Goal: Transaction & Acquisition: Purchase product/service

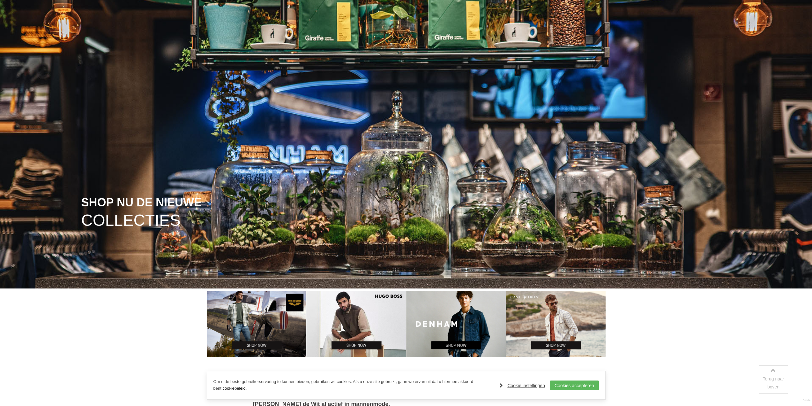
scroll to position [160, 0]
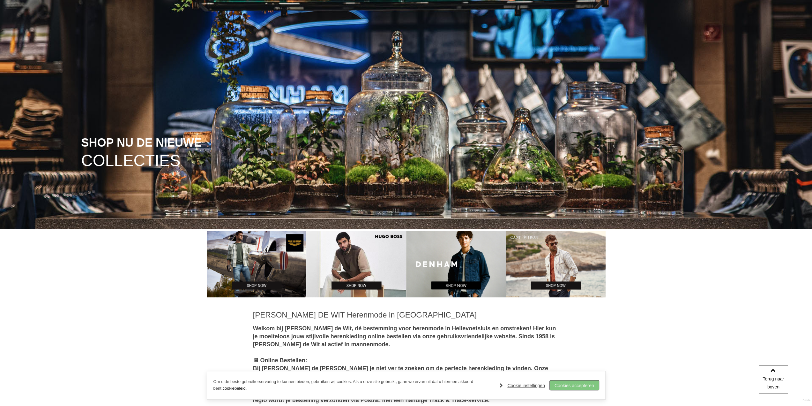
click at [566, 382] on link "Cookies accepteren" at bounding box center [574, 385] width 49 height 10
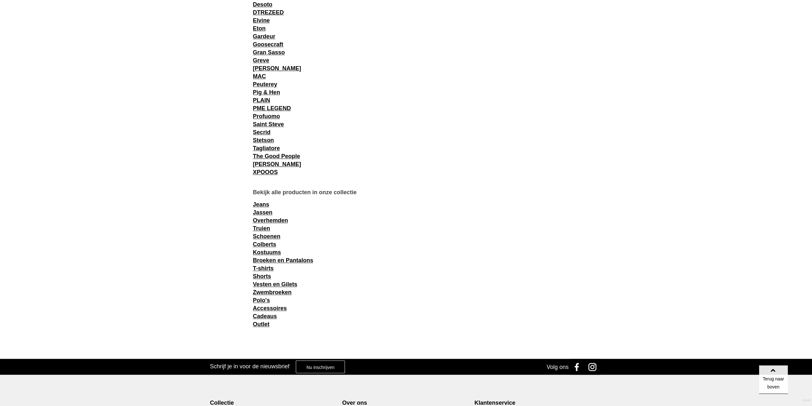
scroll to position [862, 0]
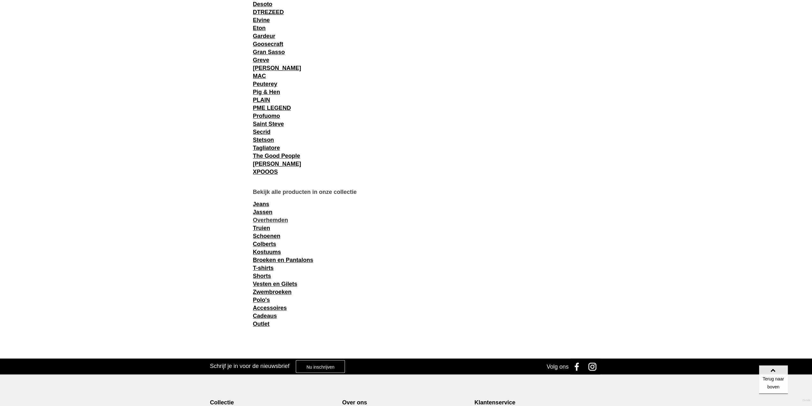
click at [262, 219] on link "Overhemden" at bounding box center [270, 220] width 35 height 6
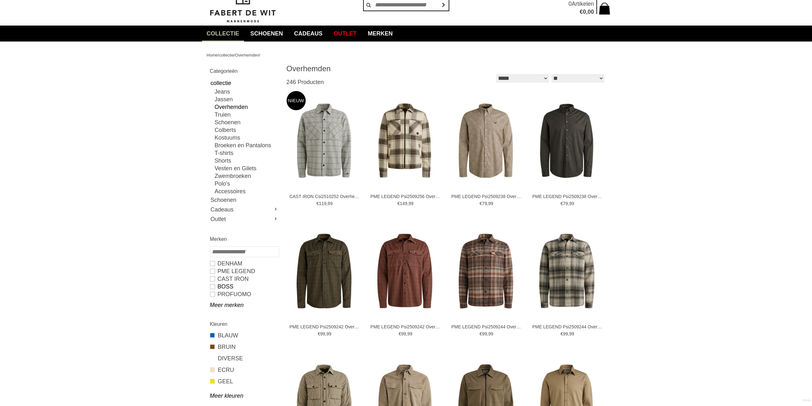
scroll to position [64, 0]
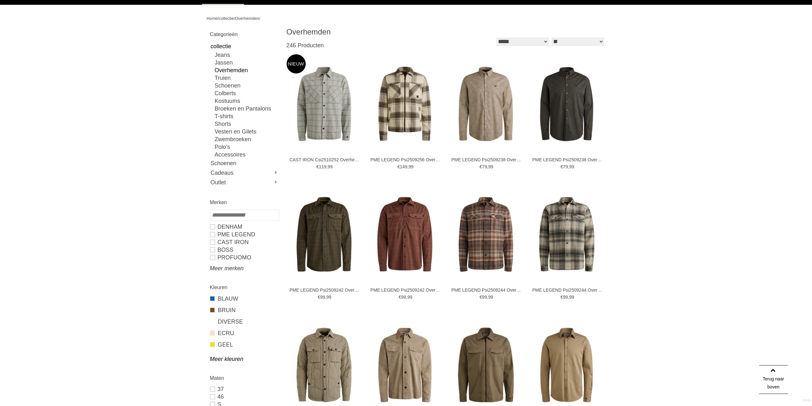
click at [225, 268] on link "Meer merken" at bounding box center [244, 268] width 69 height 8
click at [215, 256] on link "PROFUOMO" at bounding box center [244, 257] width 69 height 8
type input "**"
type input "***"
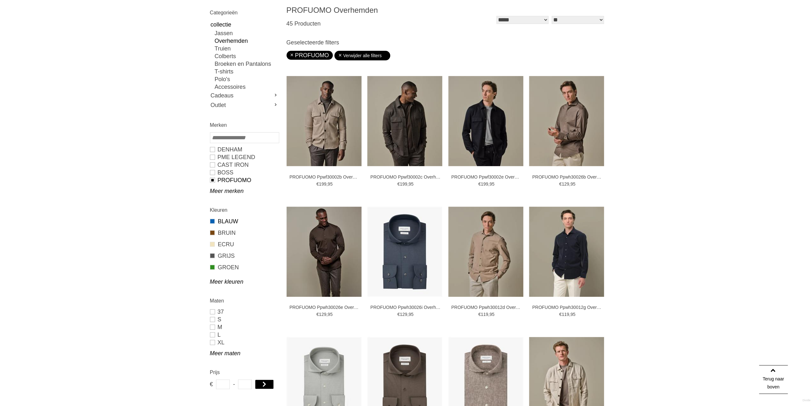
scroll to position [96, 0]
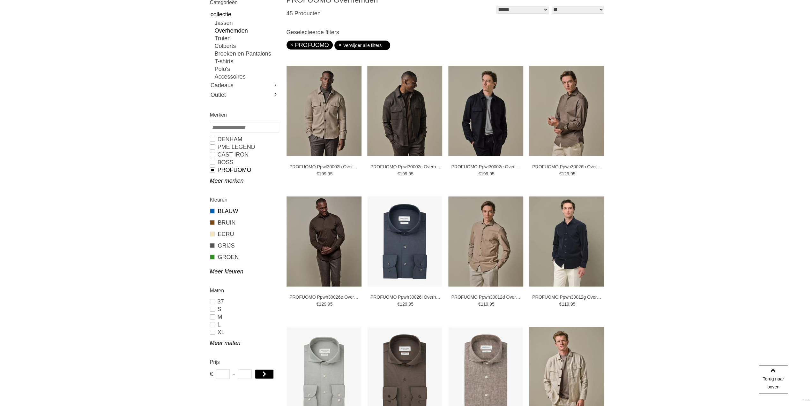
click at [229, 212] on link "BLAUW" at bounding box center [244, 211] width 69 height 8
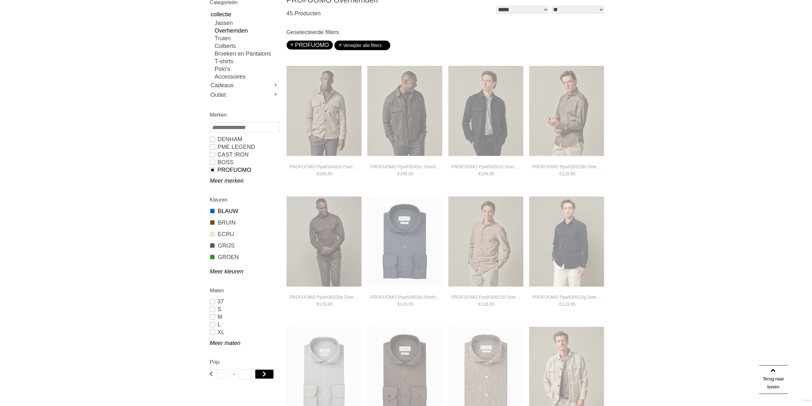
type input "**"
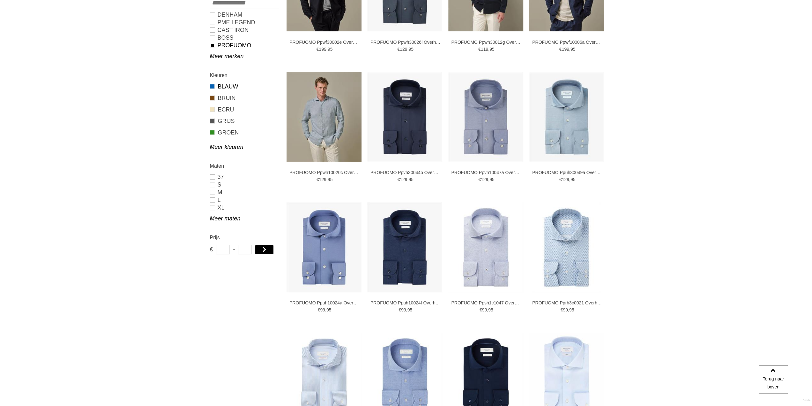
scroll to position [223, 0]
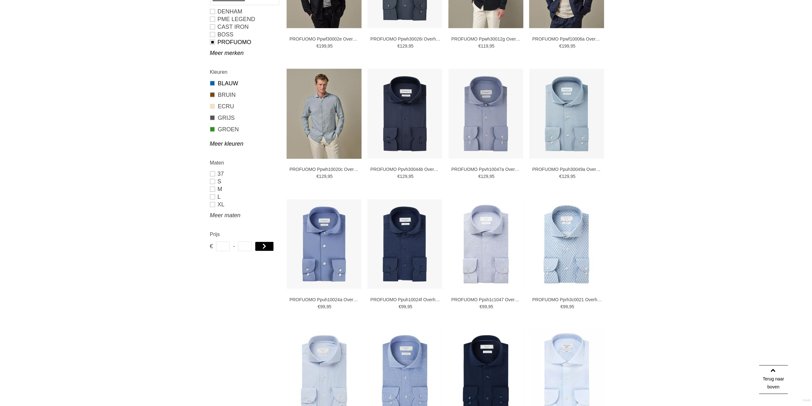
click at [222, 216] on link "Meer maten" at bounding box center [244, 215] width 69 height 8
click at [214, 242] on link "41" at bounding box center [244, 243] width 69 height 8
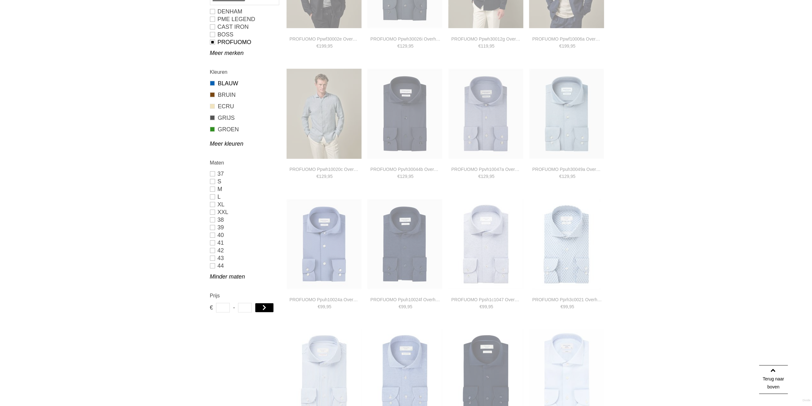
type input "***"
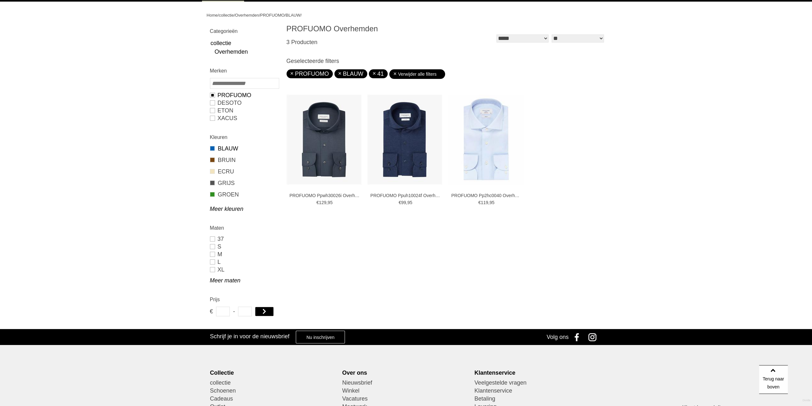
scroll to position [55, 0]
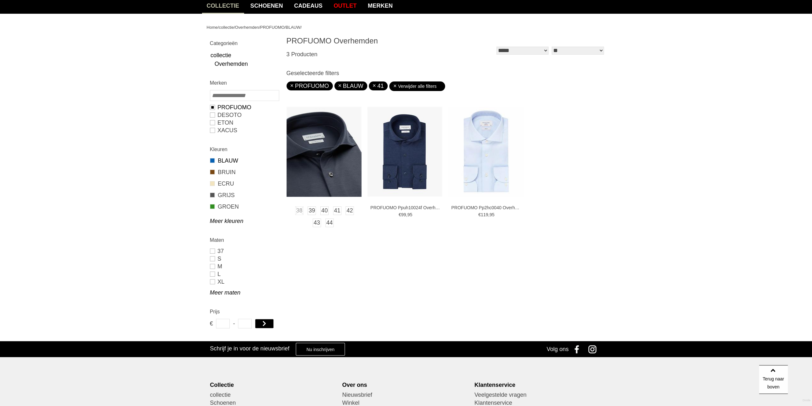
click at [325, 167] on img at bounding box center [324, 152] width 75 height 90
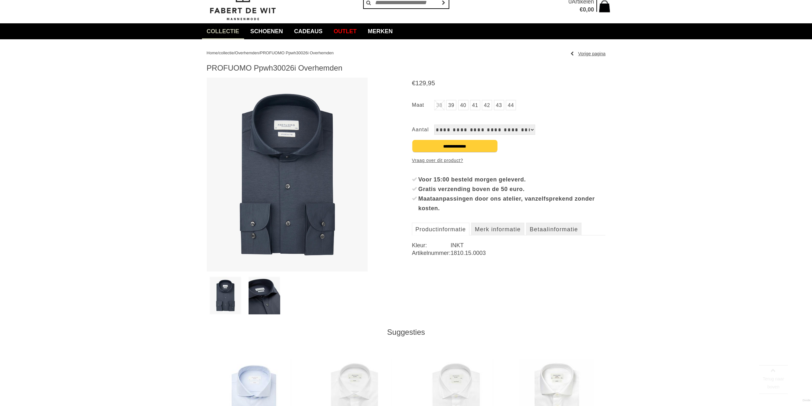
scroll to position [96, 0]
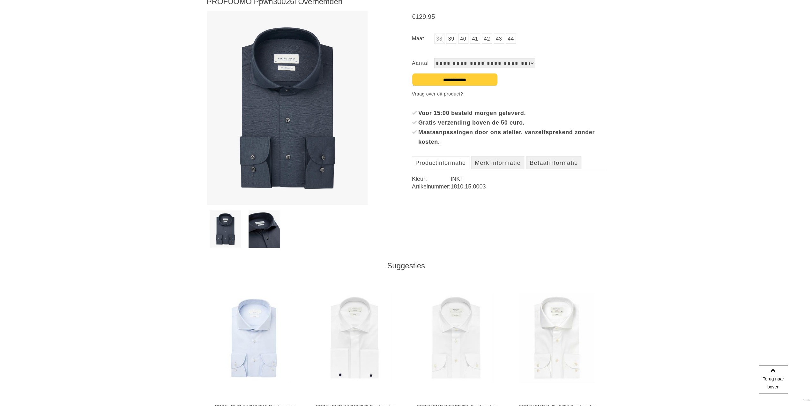
click at [269, 235] on img at bounding box center [265, 229] width 32 height 38
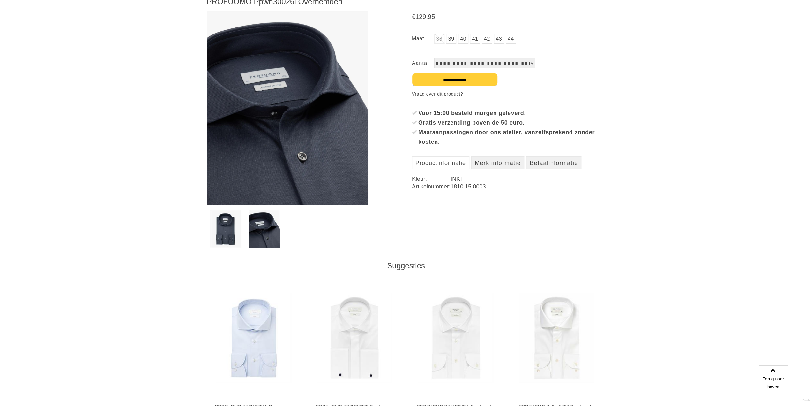
click at [225, 230] on img at bounding box center [226, 229] width 32 height 38
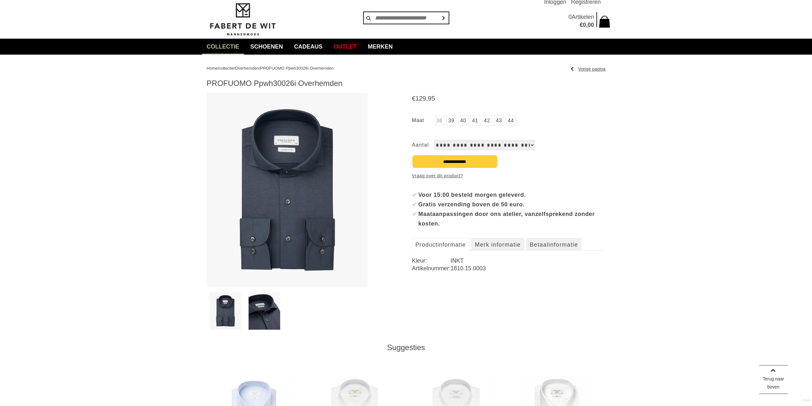
scroll to position [0, 0]
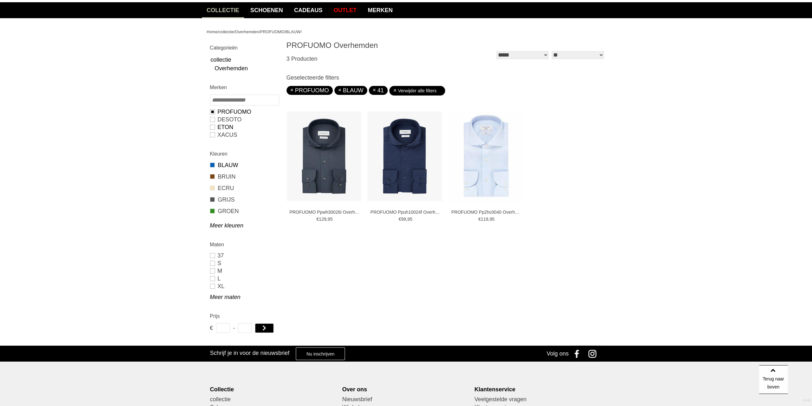
click at [212, 127] on link "ETON" at bounding box center [244, 127] width 69 height 8
type input "***"
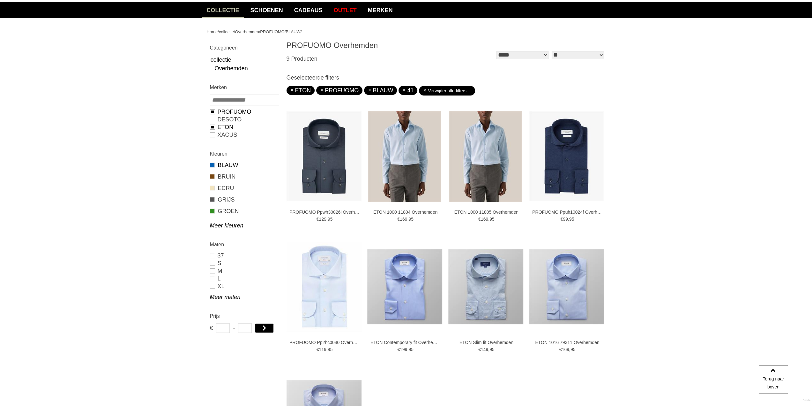
click at [212, 112] on link "PROFUOMO" at bounding box center [244, 112] width 69 height 8
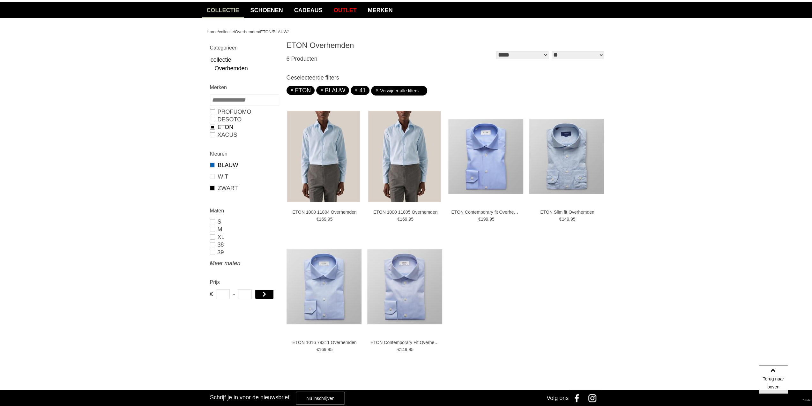
click at [222, 260] on link "Meer maten" at bounding box center [244, 263] width 69 height 8
click at [241, 249] on link "39" at bounding box center [244, 252] width 69 height 8
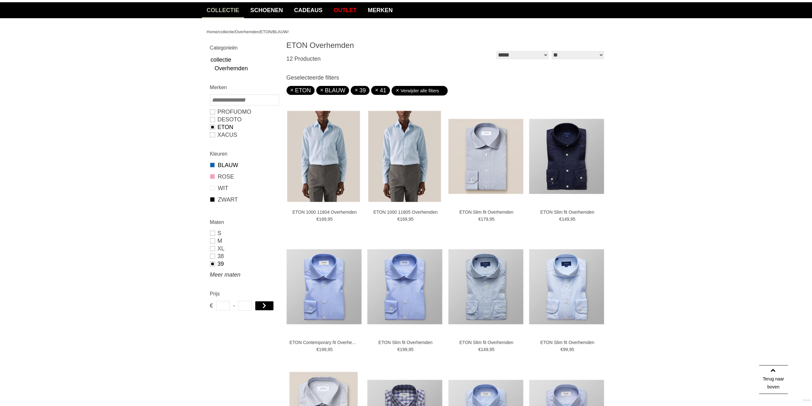
click at [231, 275] on link "Meer maten" at bounding box center [244, 275] width 69 height 8
click at [213, 263] on link "39" at bounding box center [244, 264] width 69 height 8
type input "***"
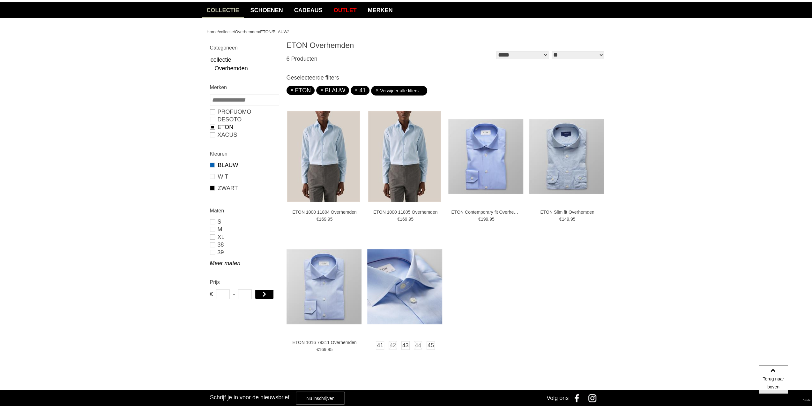
click at [403, 291] on img at bounding box center [404, 286] width 75 height 75
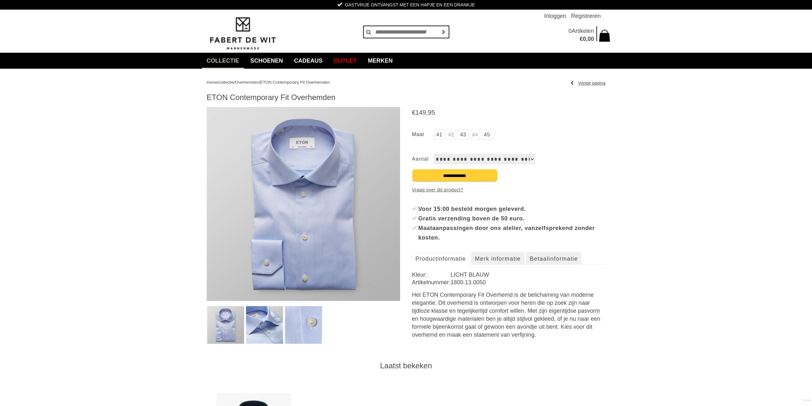
click at [299, 182] on img at bounding box center [304, 204] width 194 height 194
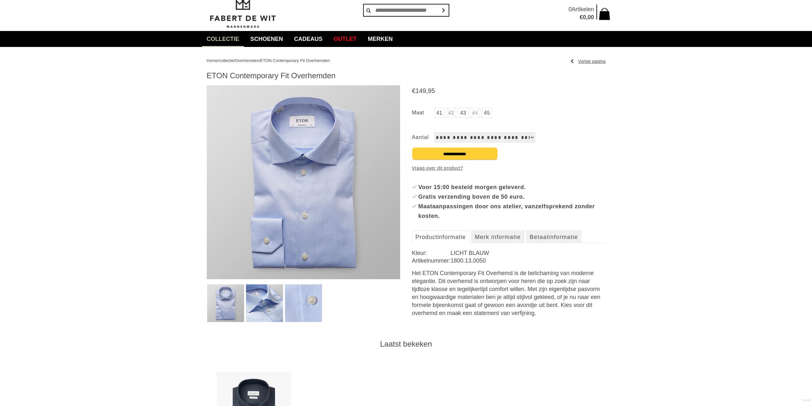
scroll to position [32, 0]
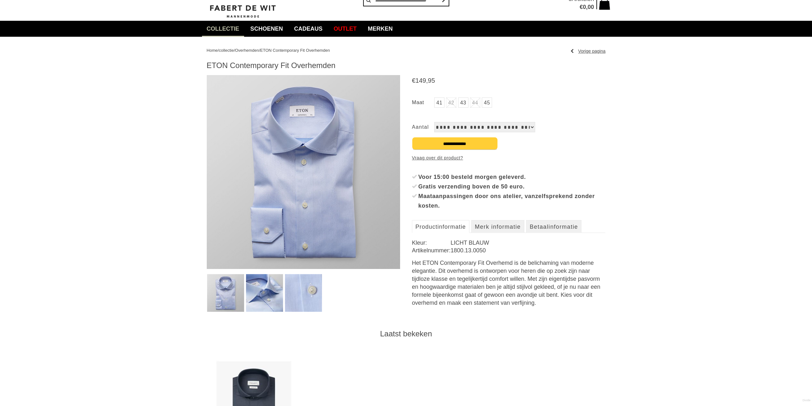
click at [227, 289] on img at bounding box center [225, 293] width 37 height 38
click at [253, 287] on img at bounding box center [264, 293] width 37 height 38
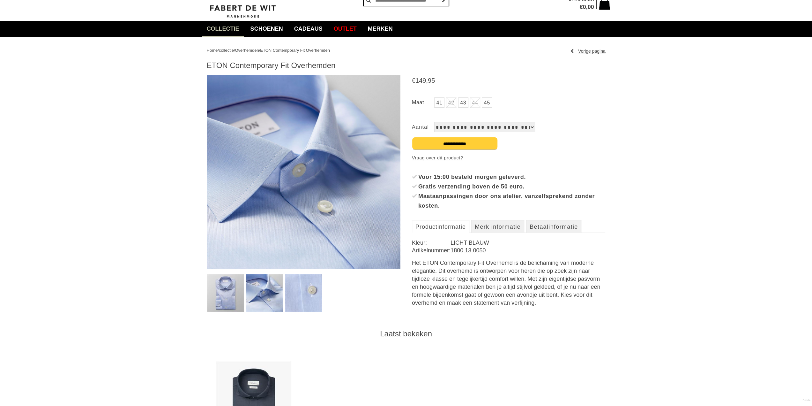
click at [275, 177] on img at bounding box center [304, 172] width 194 height 194
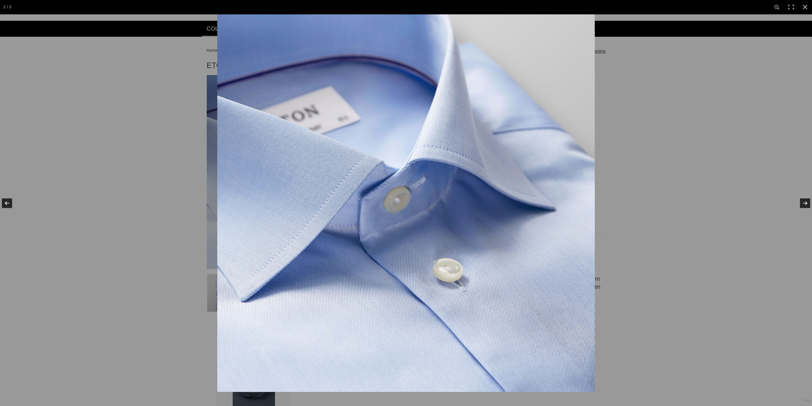
click at [275, 177] on img at bounding box center [406, 203] width 378 height 378
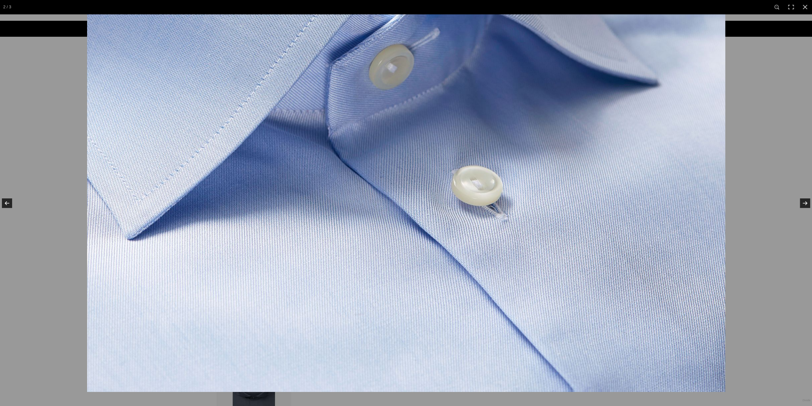
click at [543, 217] on img at bounding box center [406, 72] width 638 height 638
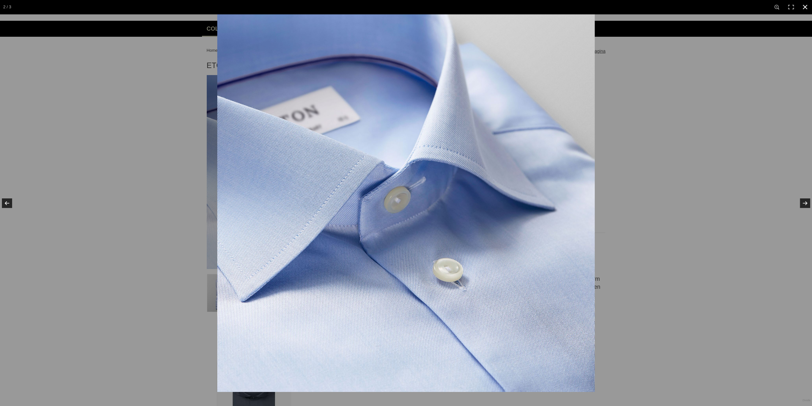
click at [94, 109] on div at bounding box center [406, 203] width 812 height 406
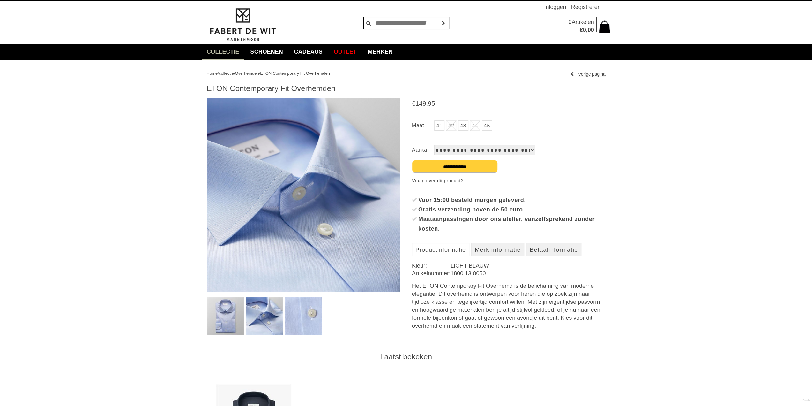
scroll to position [0, 0]
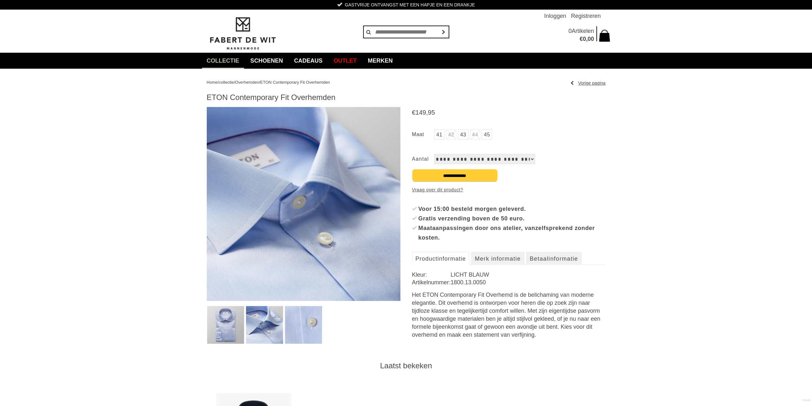
click at [441, 133] on link "41" at bounding box center [439, 134] width 10 height 10
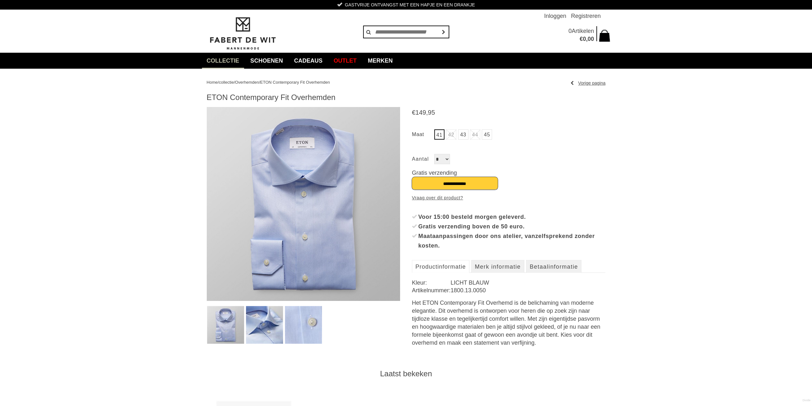
click at [432, 183] on input "**********" at bounding box center [455, 183] width 86 height 13
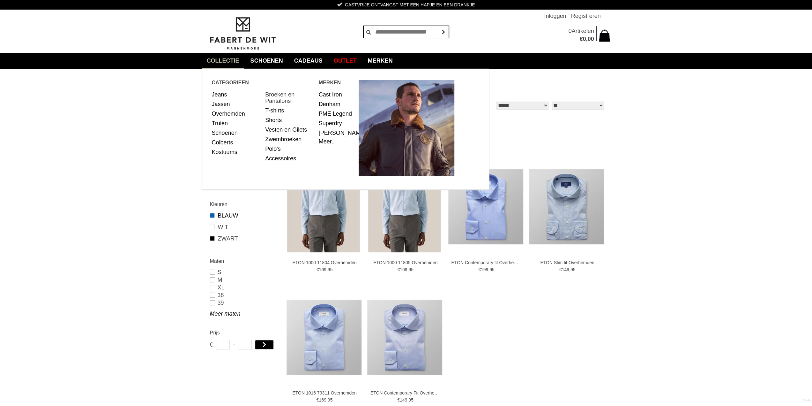
click at [276, 96] on link "Broeken en Pantalons" at bounding box center [289, 98] width 49 height 16
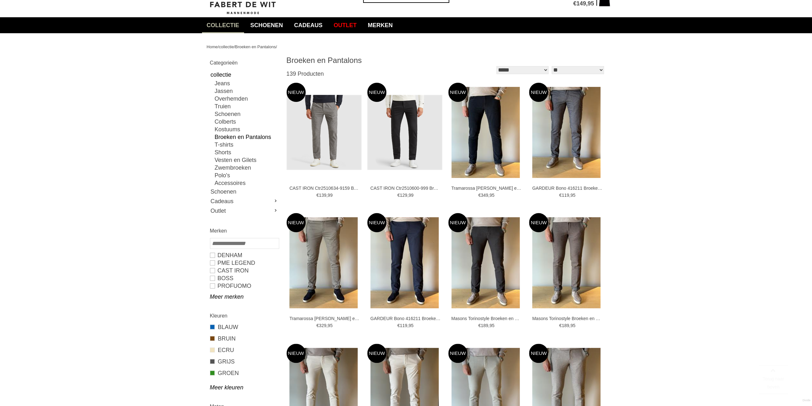
scroll to position [128, 0]
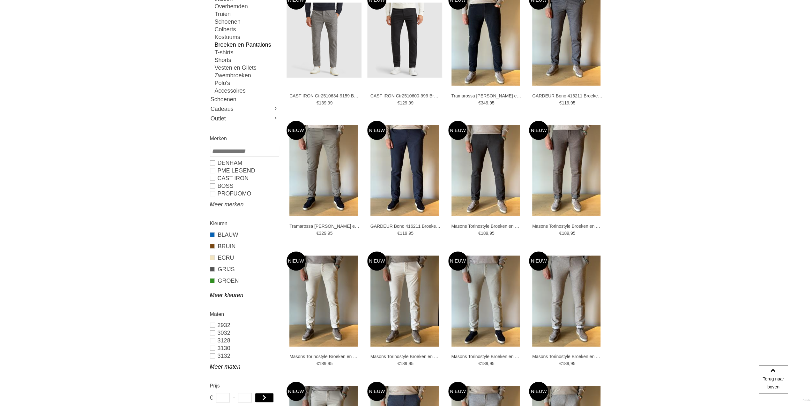
click at [227, 203] on link "Meer merken" at bounding box center [244, 204] width 69 height 8
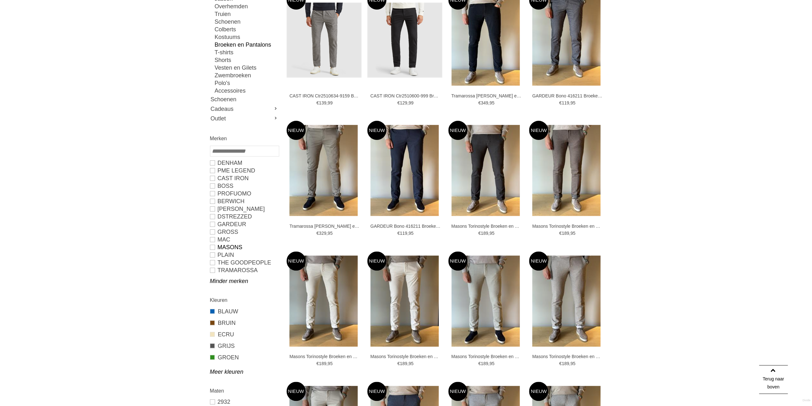
click at [211, 247] on link "Masons" at bounding box center [244, 247] width 69 height 8
type input "***"
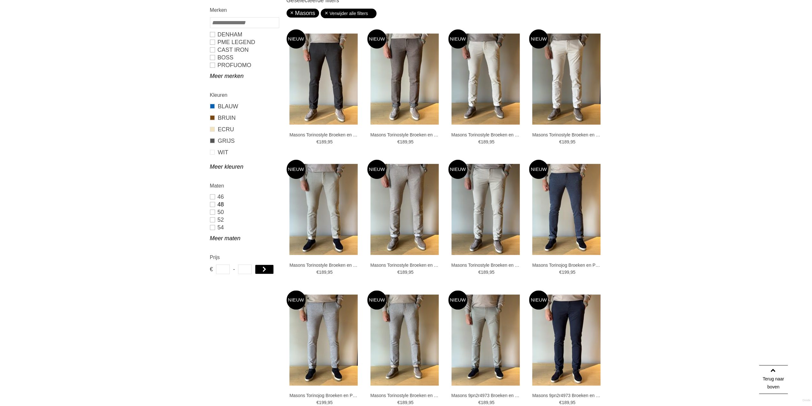
click at [213, 204] on link "48" at bounding box center [244, 204] width 69 height 8
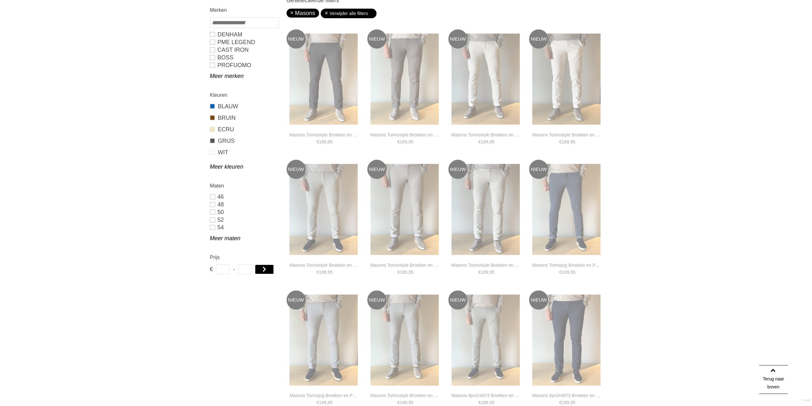
type input "***"
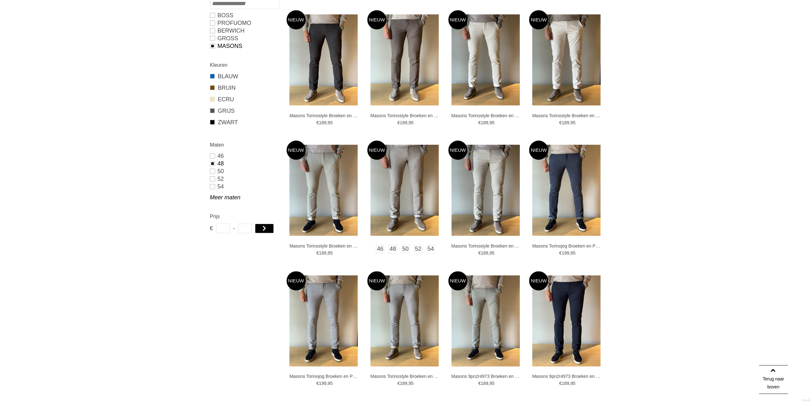
scroll to position [96, 0]
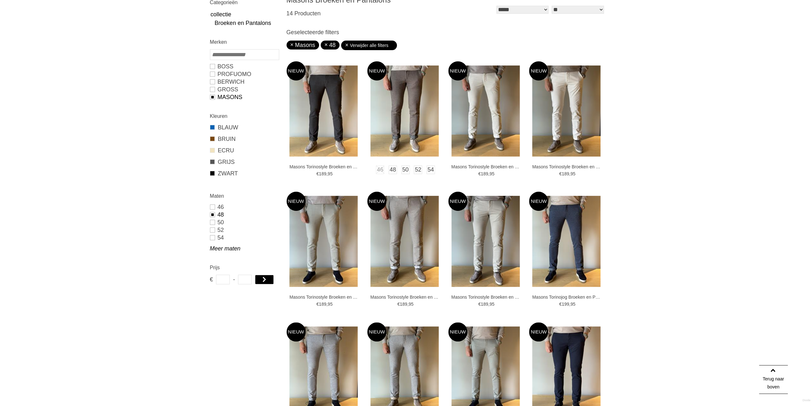
click at [400, 94] on img at bounding box center [405, 110] width 68 height 91
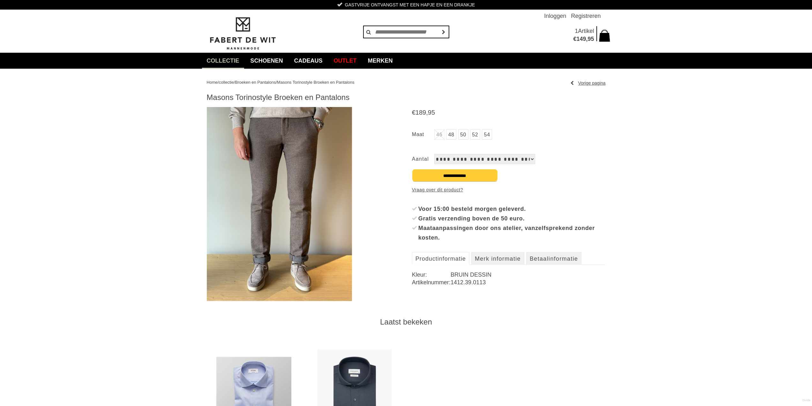
click at [305, 153] on img at bounding box center [279, 204] width 145 height 194
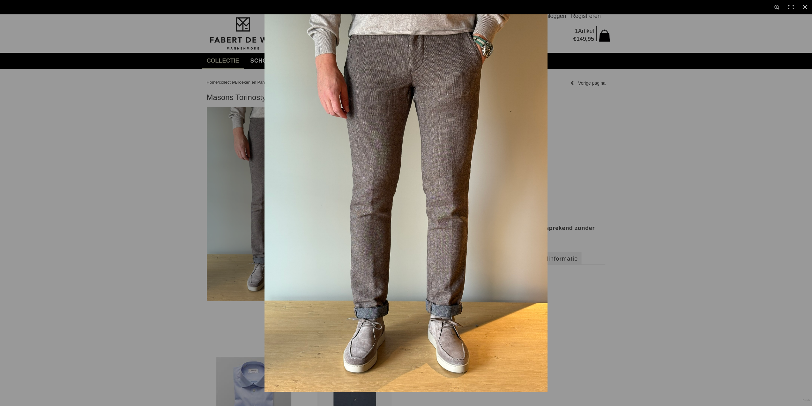
click at [432, 74] on img at bounding box center [406, 203] width 283 height 378
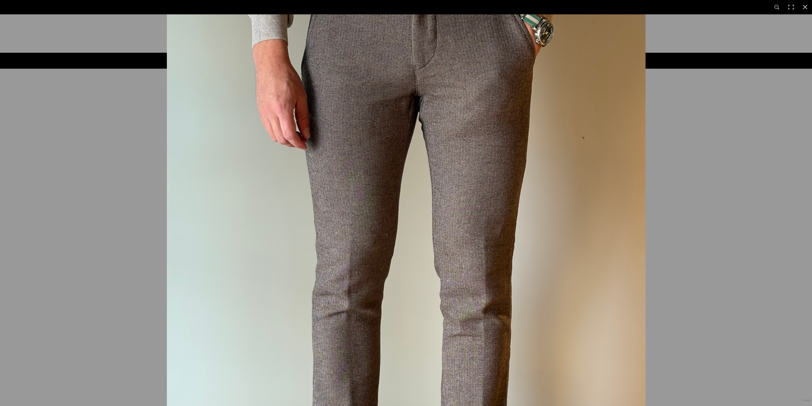
click at [487, 68] on img at bounding box center [406, 292] width 479 height 638
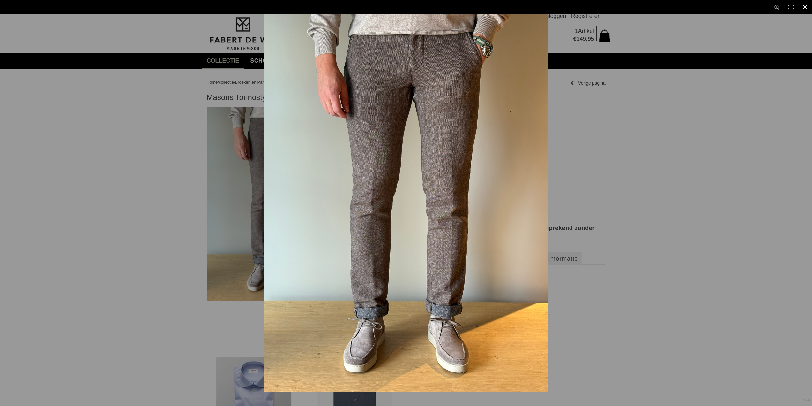
click at [600, 110] on div at bounding box center [671, 217] width 812 height 406
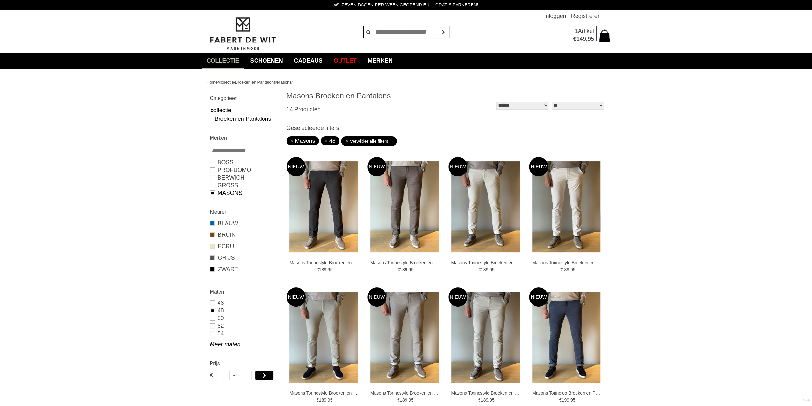
click at [213, 192] on link "Masons" at bounding box center [244, 193] width 69 height 8
type input "***"
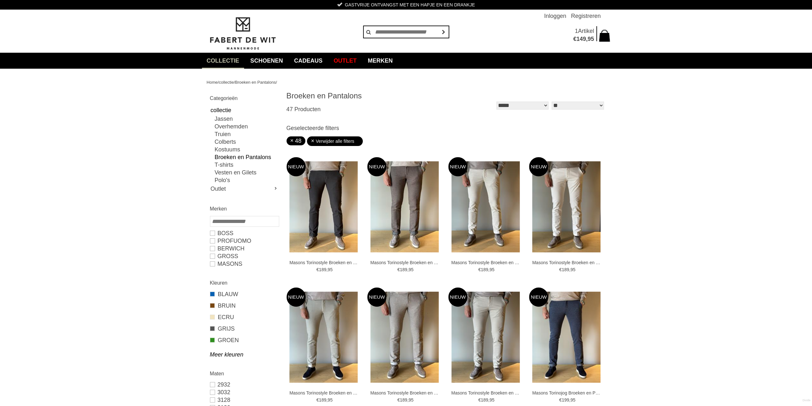
click at [226, 157] on link "Broeken en Pantalons" at bounding box center [247, 157] width 64 height 8
click at [230, 159] on link "Broeken en Pantalons" at bounding box center [247, 157] width 64 height 8
click at [310, 141] on li "Verwijder alle filters" at bounding box center [335, 141] width 56 height 10
click at [314, 141] on link "Verwijder alle filters" at bounding box center [335, 141] width 49 height 10
type input "**"
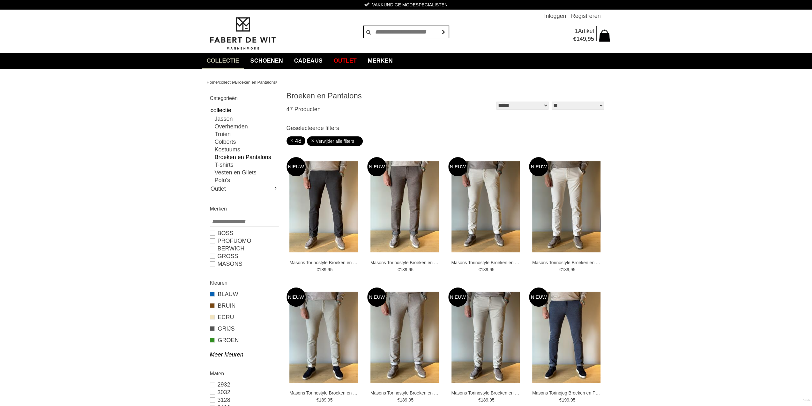
type input "***"
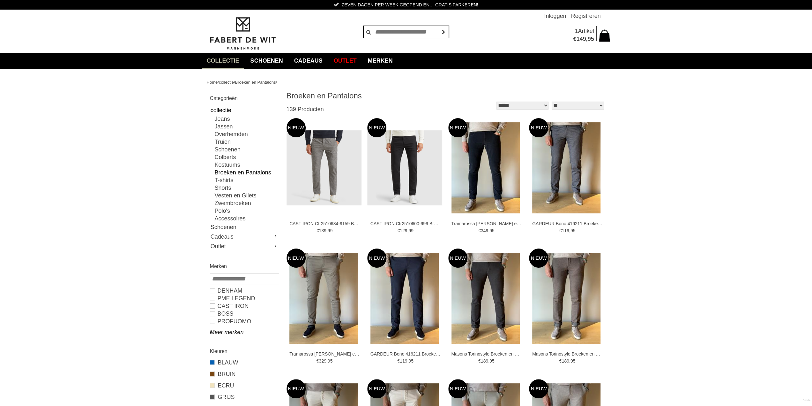
click at [228, 171] on link "Broeken en Pantalons" at bounding box center [247, 173] width 64 height 8
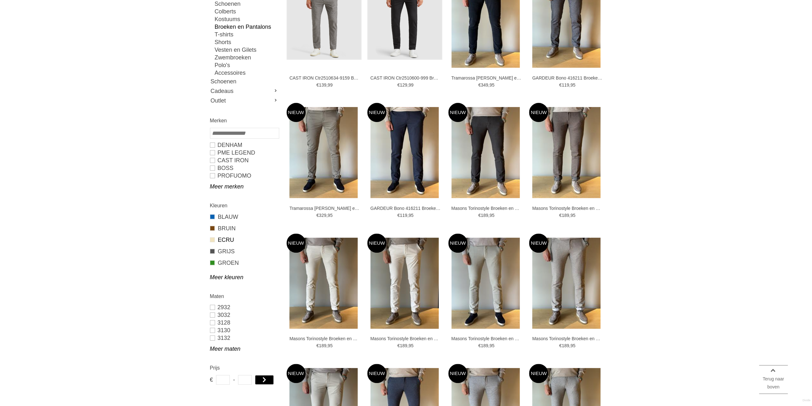
scroll to position [160, 0]
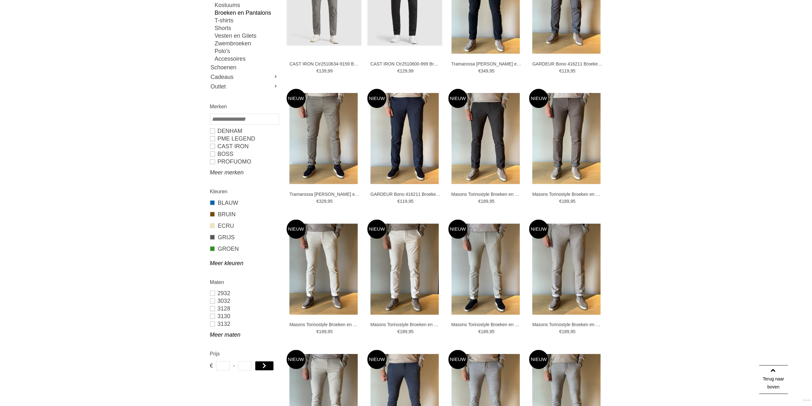
click at [232, 171] on link "Meer merken" at bounding box center [244, 173] width 69 height 8
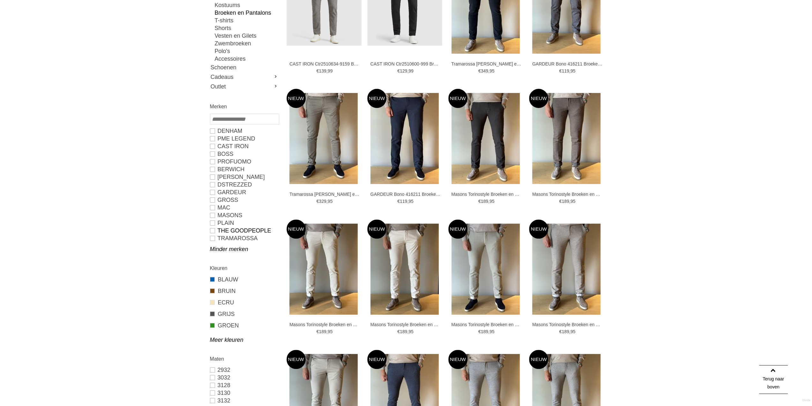
click at [213, 230] on link "The Goodpeople" at bounding box center [244, 231] width 69 height 8
type input "***"
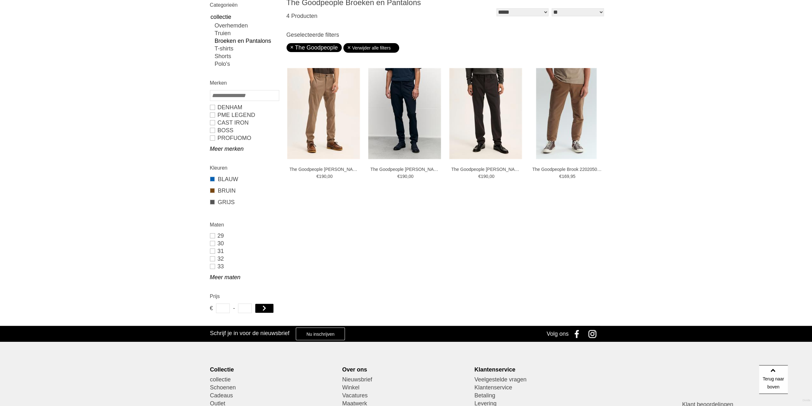
scroll to position [64, 0]
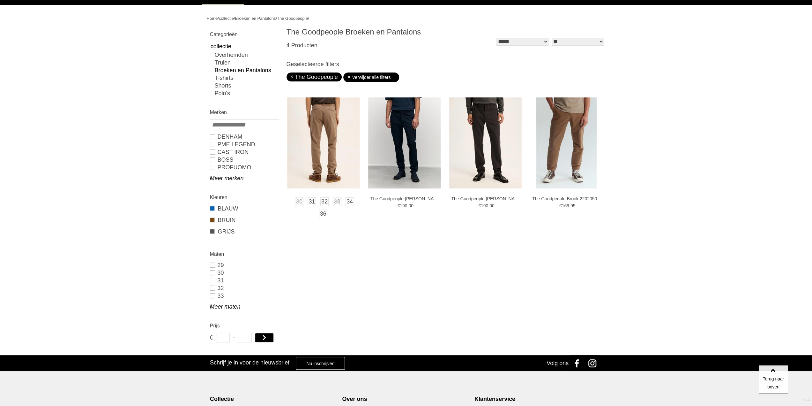
click at [335, 132] on img at bounding box center [323, 142] width 73 height 91
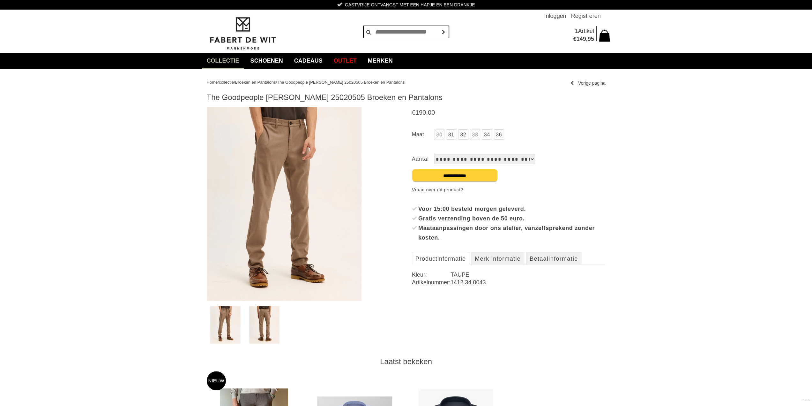
click at [300, 155] on img at bounding box center [284, 204] width 155 height 194
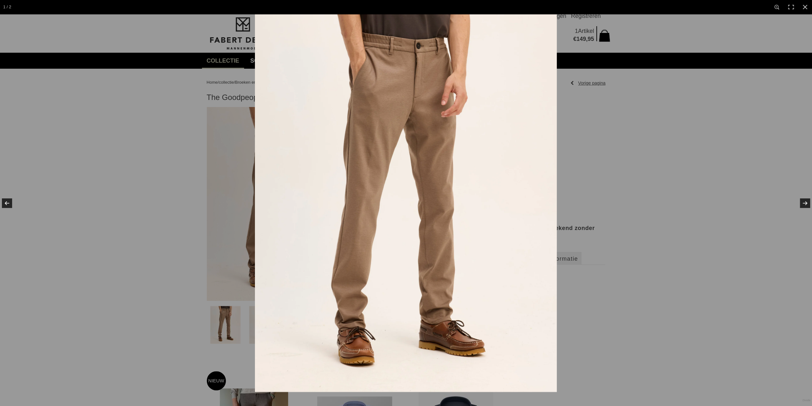
click at [368, 110] on img at bounding box center [406, 203] width 302 height 378
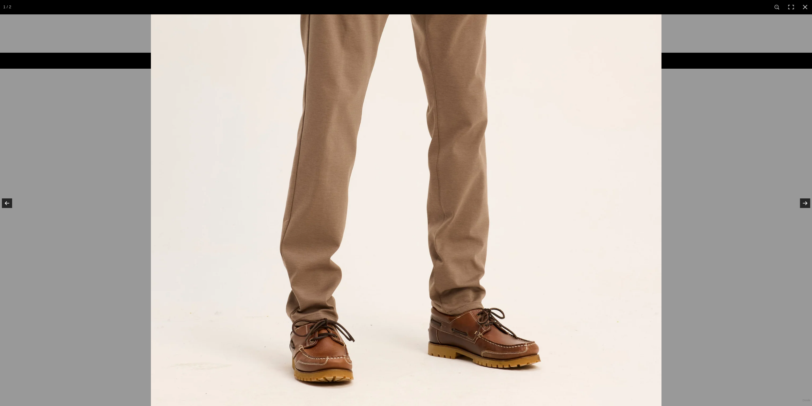
click at [239, 123] on img at bounding box center [406, 110] width 511 height 638
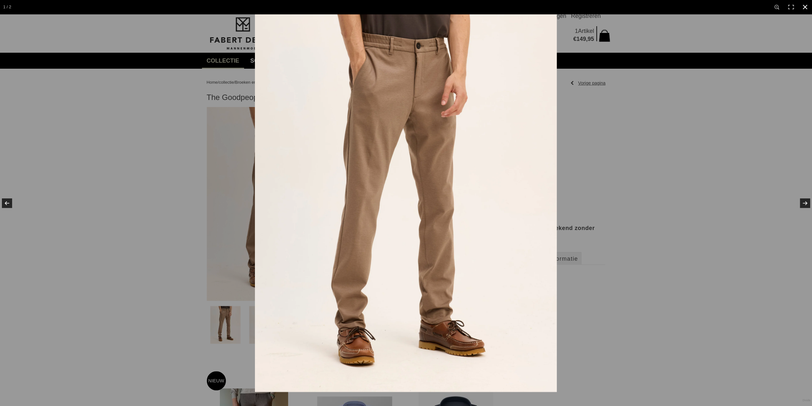
click at [614, 47] on div at bounding box center [661, 217] width 812 height 406
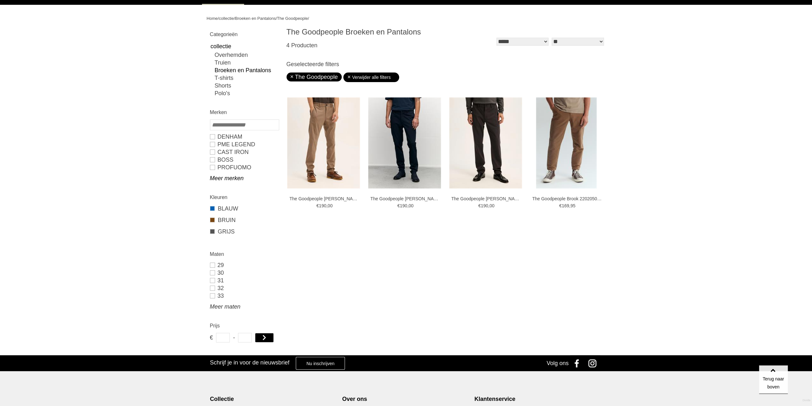
click at [226, 306] on link "Meer maten" at bounding box center [244, 307] width 69 height 8
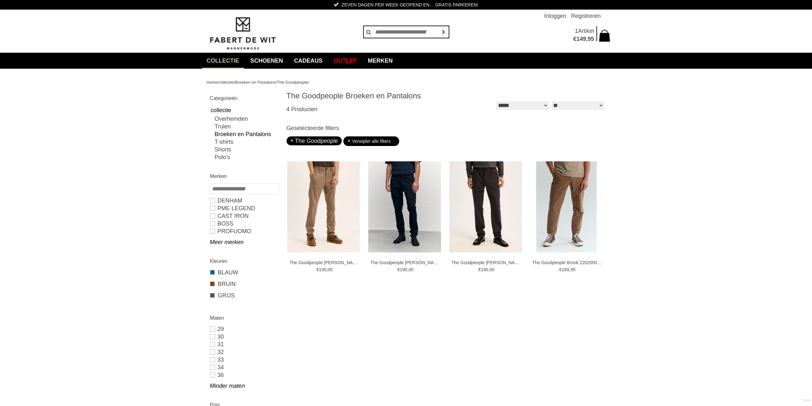
click at [230, 137] on link "Broeken en Pantalons" at bounding box center [247, 134] width 64 height 8
click at [359, 146] on link "Verwijder alle filters" at bounding box center [371, 141] width 49 height 10
type input "**"
type input "***"
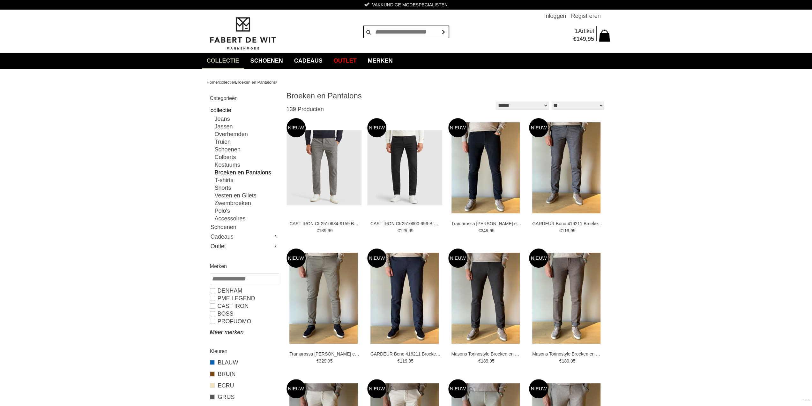
click at [231, 173] on link "Broeken en Pantalons" at bounding box center [247, 173] width 64 height 8
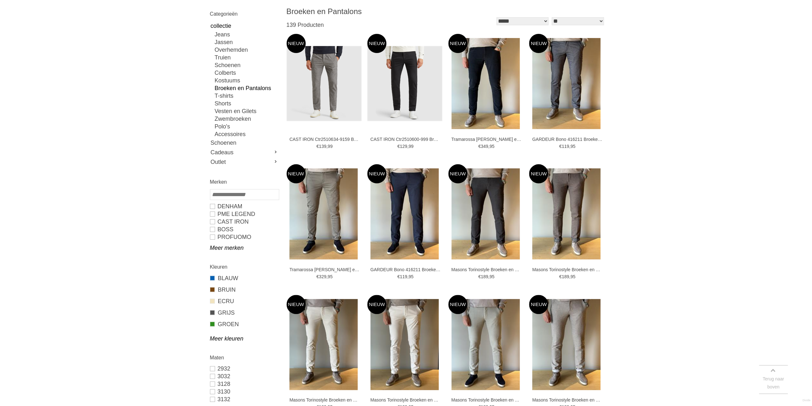
scroll to position [160, 0]
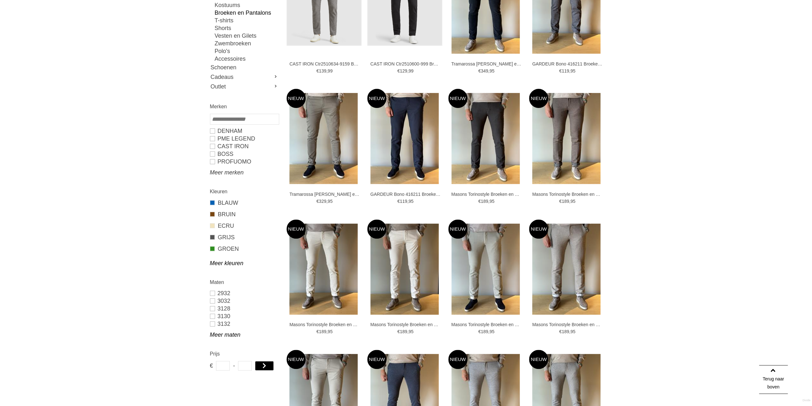
click at [227, 172] on link "Meer merken" at bounding box center [244, 173] width 69 height 8
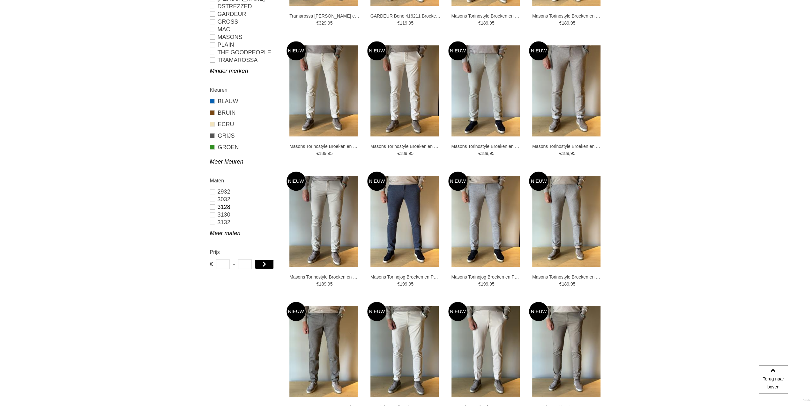
scroll to position [351, 0]
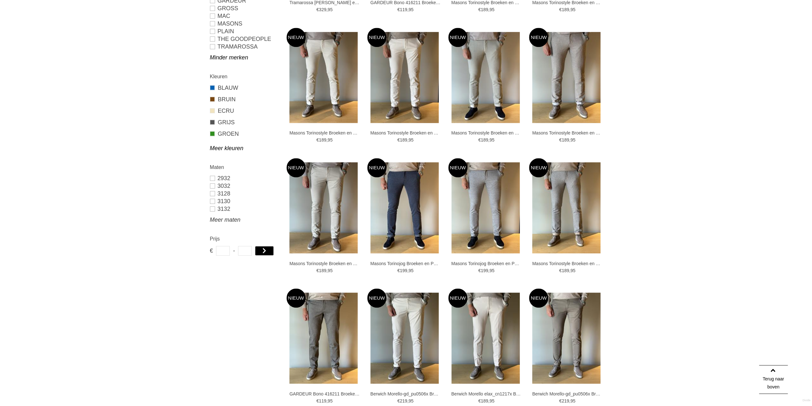
click at [232, 220] on link "Meer maten" at bounding box center [244, 220] width 69 height 8
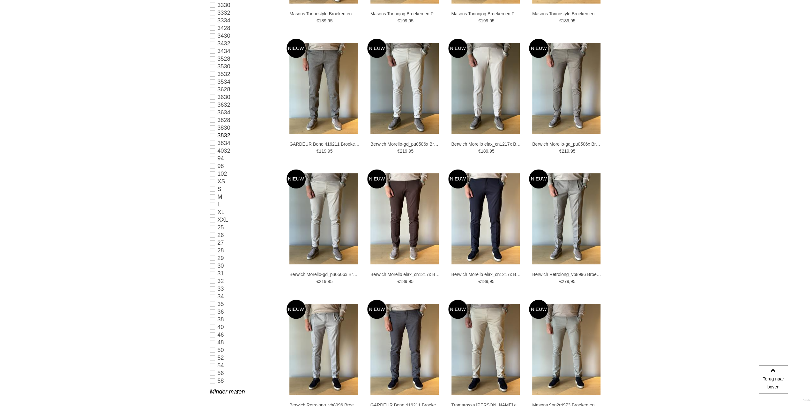
scroll to position [670, 0]
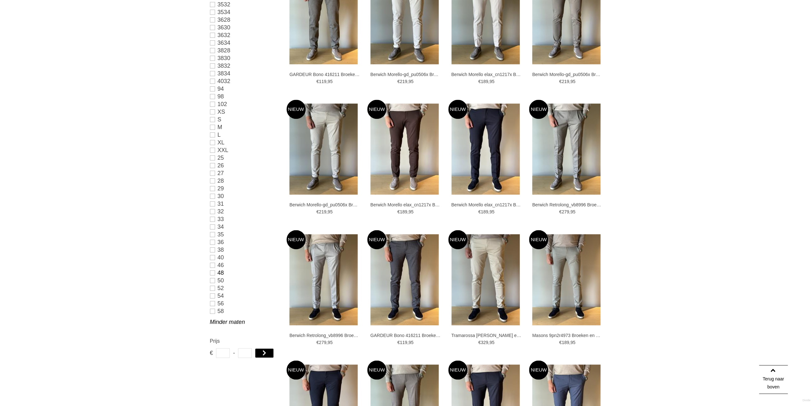
click at [214, 272] on link "48" at bounding box center [244, 273] width 69 height 8
type input "***"
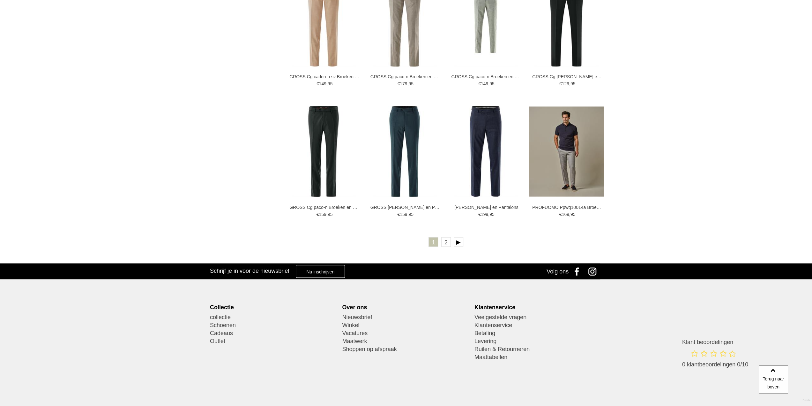
scroll to position [1100, 0]
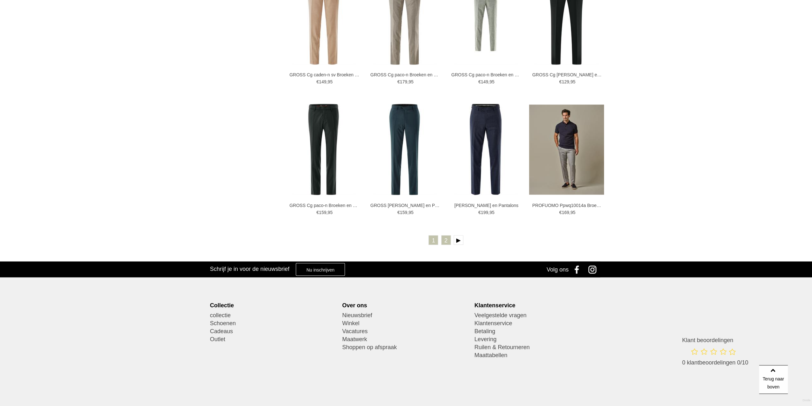
click at [448, 243] on link "2" at bounding box center [446, 240] width 10 height 10
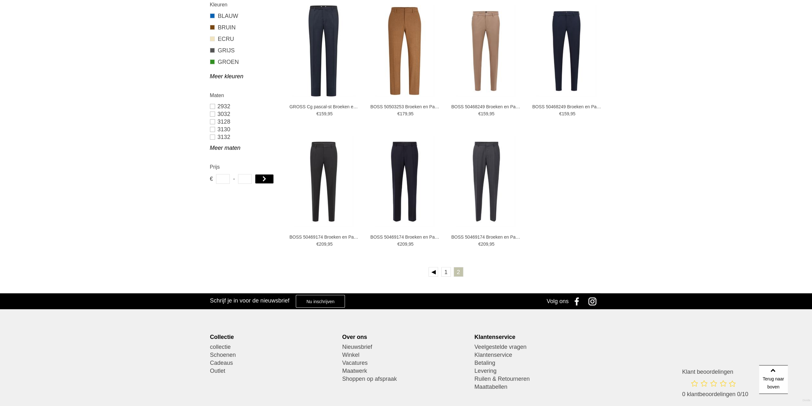
scroll to position [190, 0]
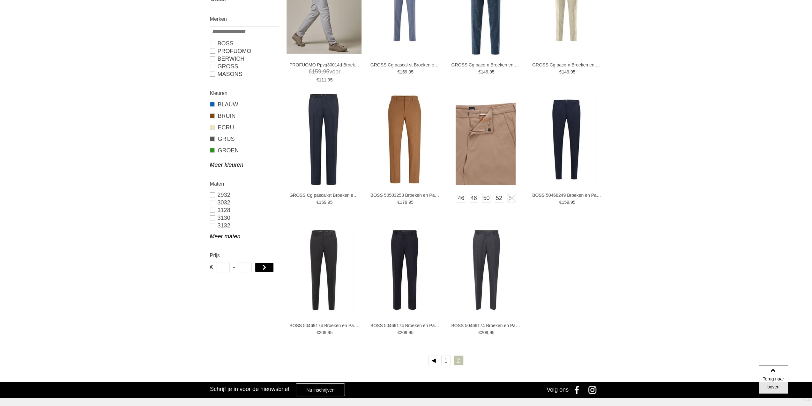
click at [491, 132] on img at bounding box center [486, 139] width 60 height 91
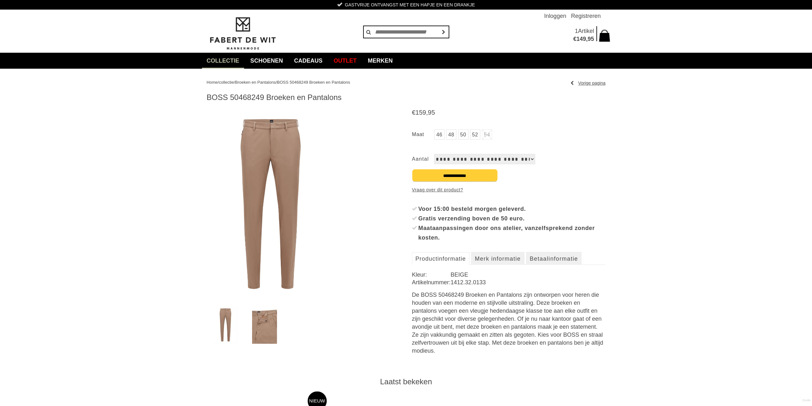
click at [275, 144] on img at bounding box center [271, 204] width 128 height 194
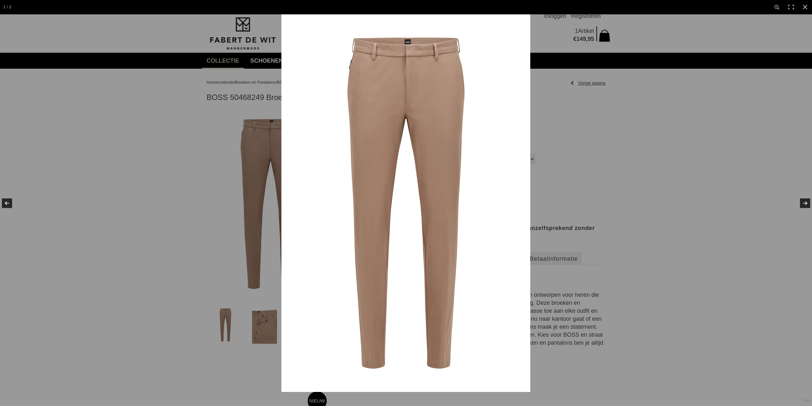
click at [401, 93] on img at bounding box center [406, 203] width 249 height 378
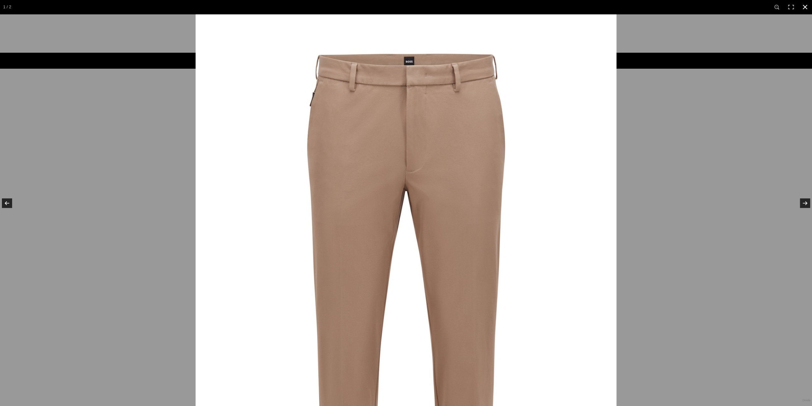
click at [623, 88] on div at bounding box center [602, 217] width 812 height 406
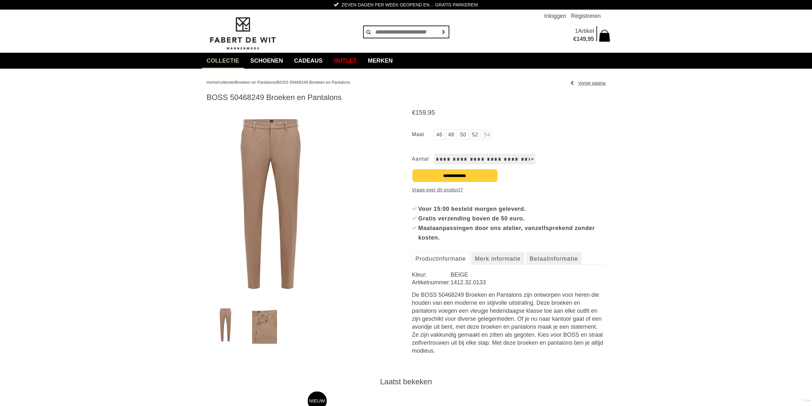
click at [590, 40] on span "95" at bounding box center [591, 39] width 6 height 6
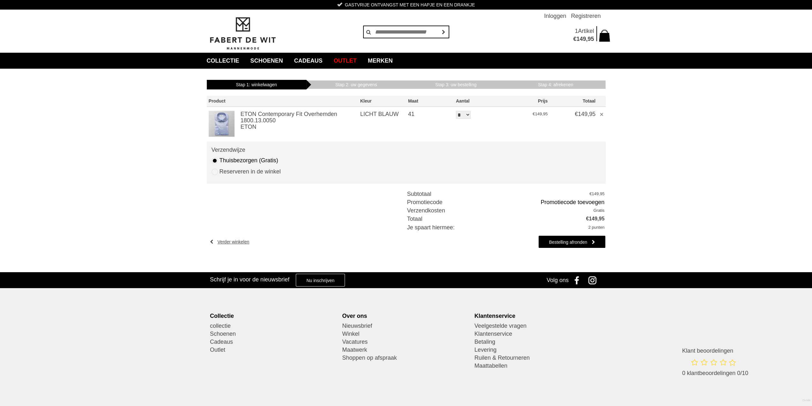
click at [221, 123] on img at bounding box center [222, 124] width 26 height 26
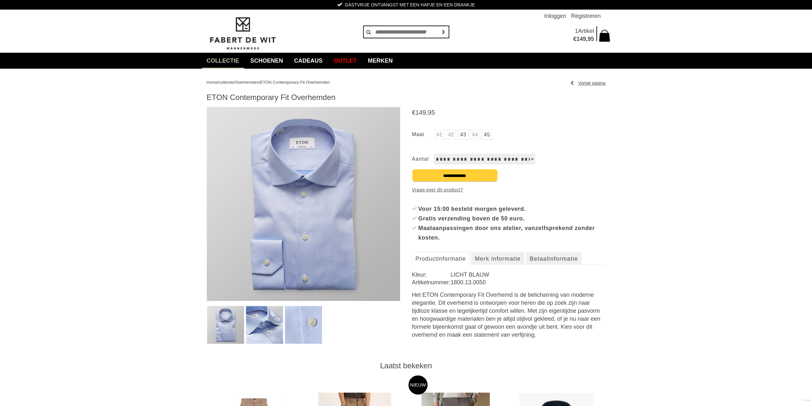
click at [312, 189] on img at bounding box center [304, 204] width 194 height 194
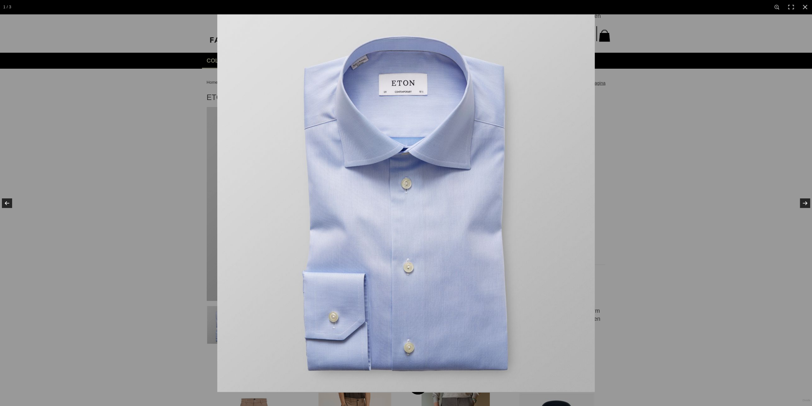
click at [395, 152] on img at bounding box center [406, 203] width 378 height 378
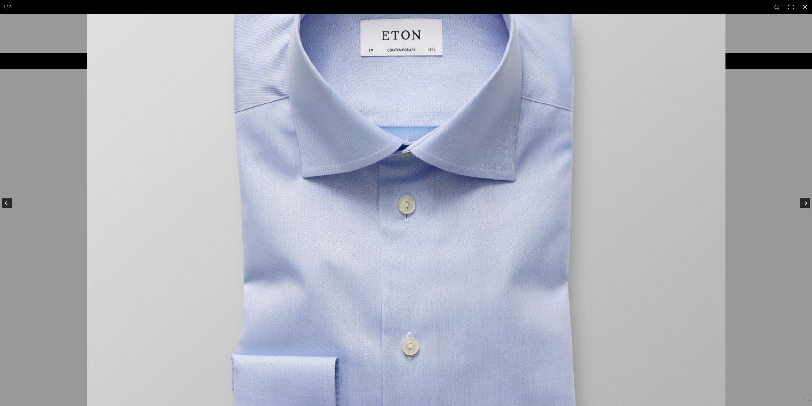
click at [395, 152] on img at bounding box center [406, 238] width 638 height 638
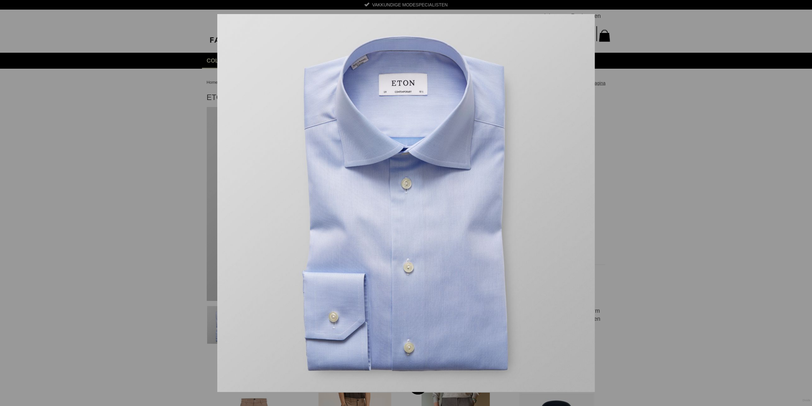
click at [395, 152] on img at bounding box center [406, 203] width 378 height 378
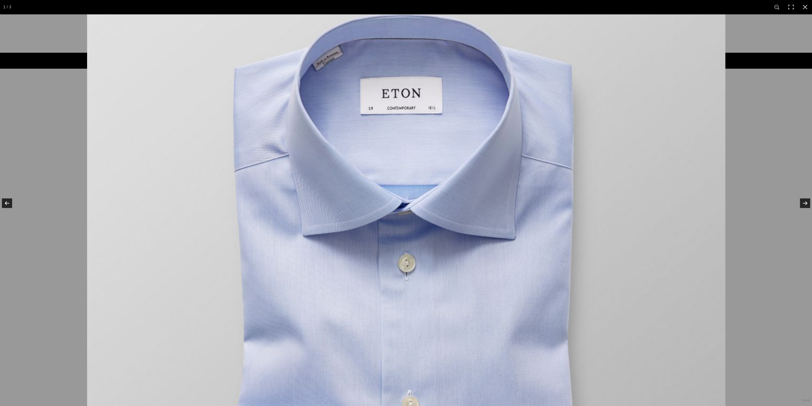
click at [700, 147] on img at bounding box center [406, 296] width 638 height 638
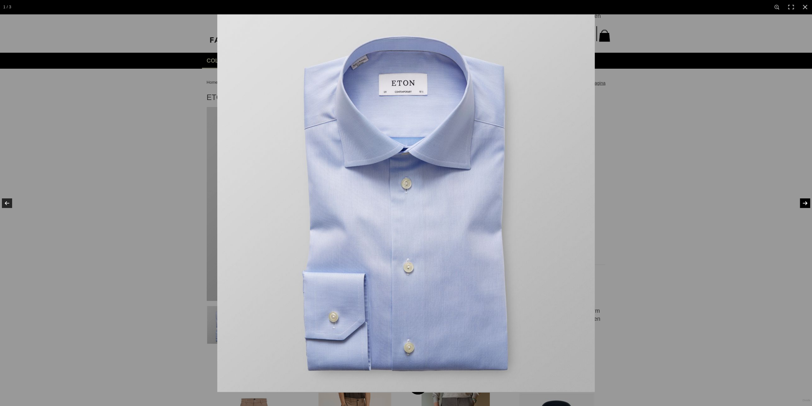
click at [804, 202] on link at bounding box center [801, 203] width 22 height 32
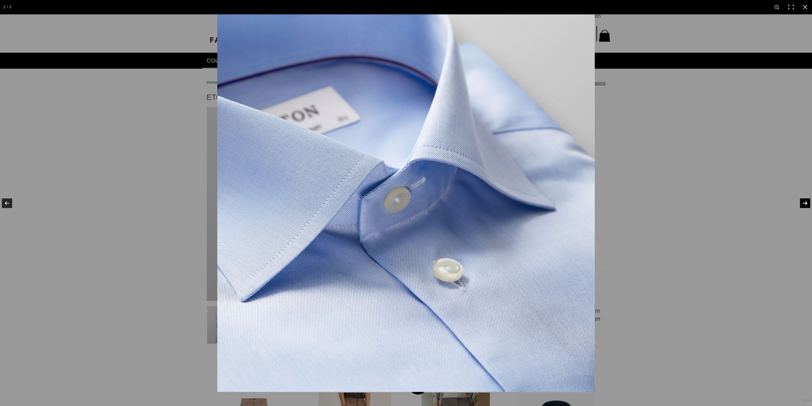
click at [465, 198] on img at bounding box center [406, 203] width 378 height 378
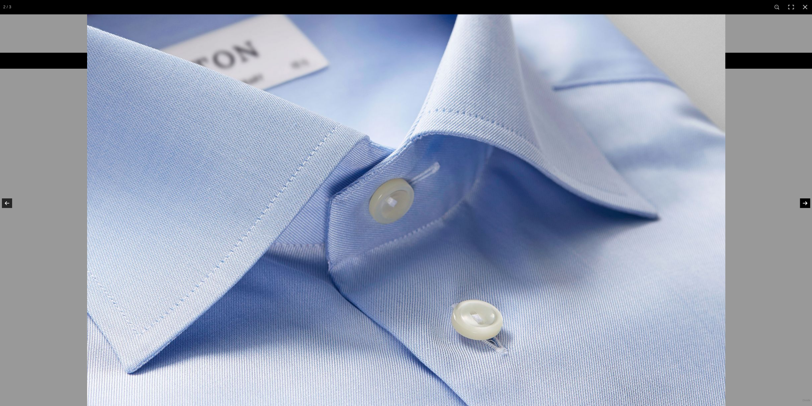
click at [803, 202] on link at bounding box center [801, 203] width 22 height 32
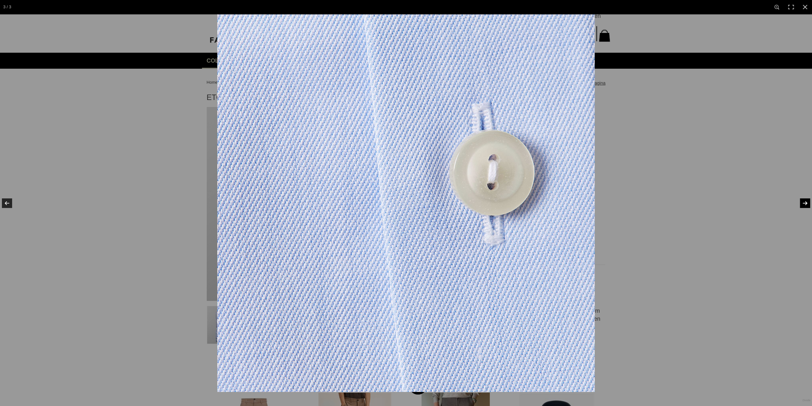
click at [803, 202] on link at bounding box center [801, 203] width 22 height 32
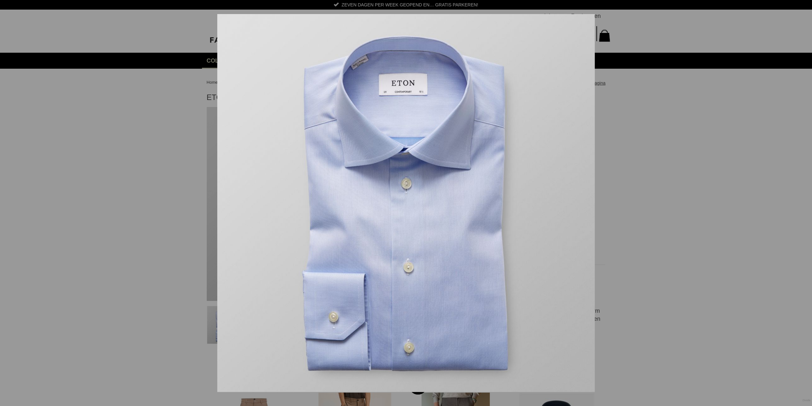
click at [803, 202] on link at bounding box center [801, 203] width 22 height 32
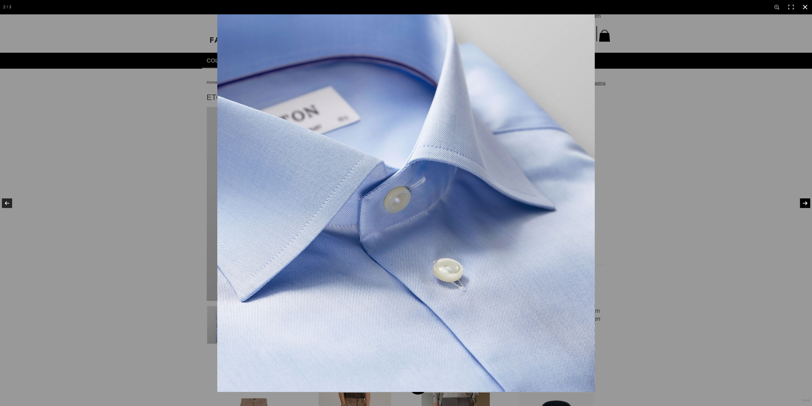
click at [612, 57] on div at bounding box center [623, 217] width 812 height 406
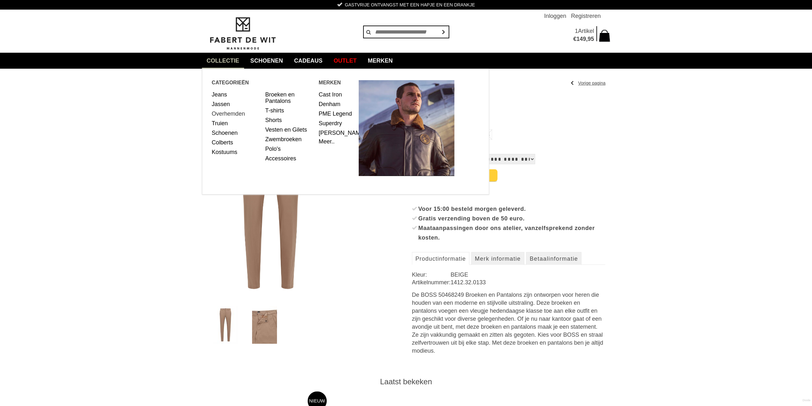
click at [234, 113] on link "Overhemden" at bounding box center [236, 114] width 49 height 10
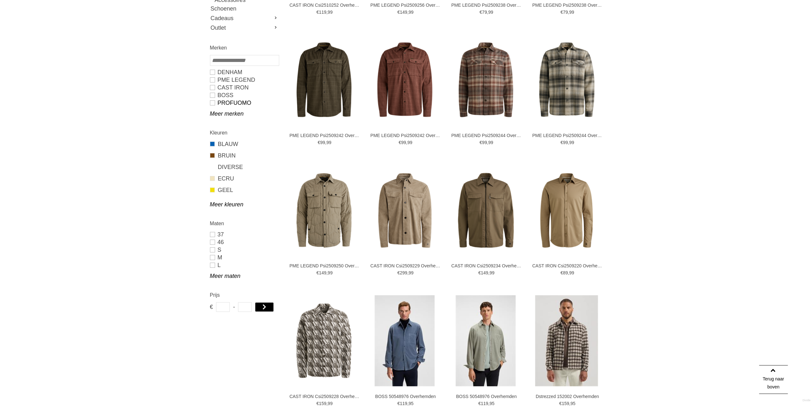
scroll to position [255, 0]
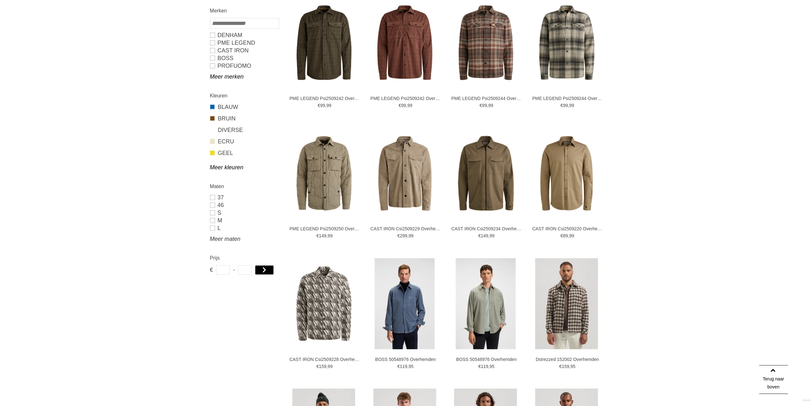
click at [218, 237] on link "Meer maten" at bounding box center [244, 239] width 69 height 8
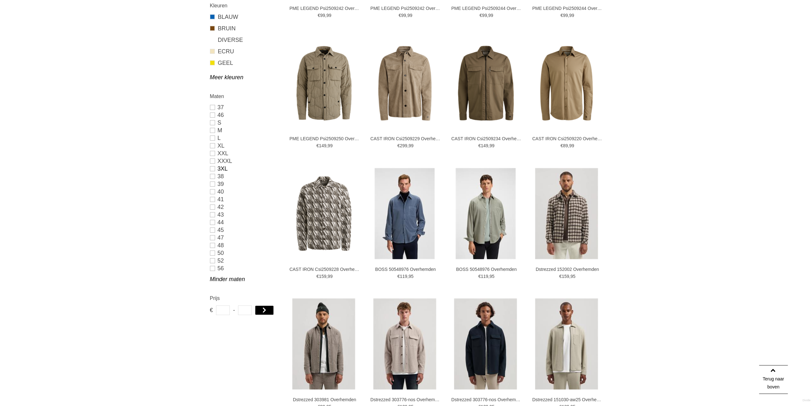
scroll to position [351, 0]
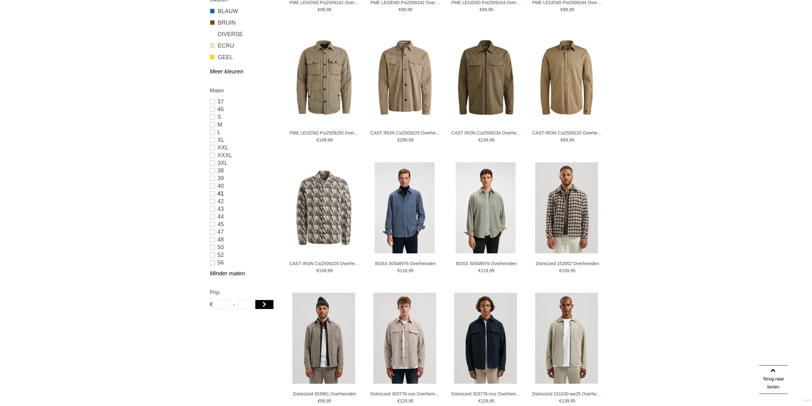
click at [215, 192] on link "41" at bounding box center [244, 194] width 69 height 8
type input "**"
type input "***"
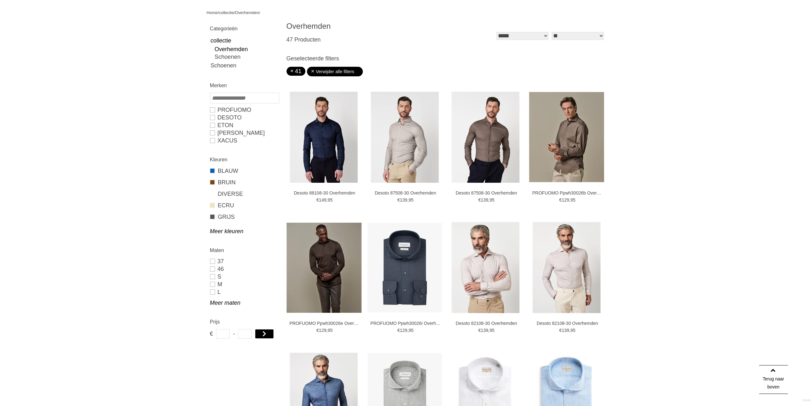
scroll to position [70, 0]
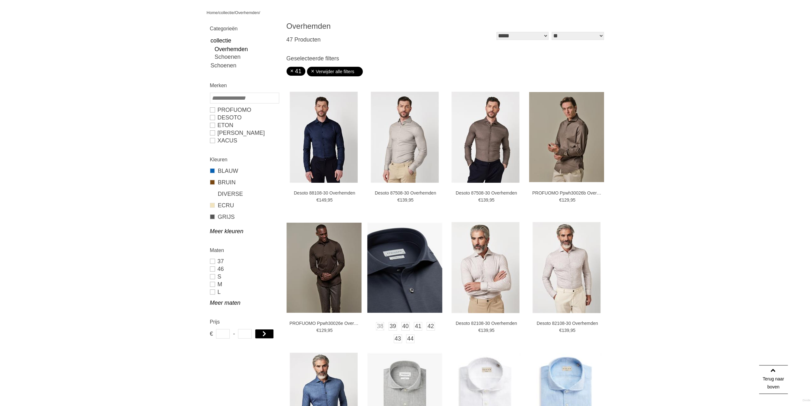
click at [409, 262] on img at bounding box center [404, 268] width 75 height 90
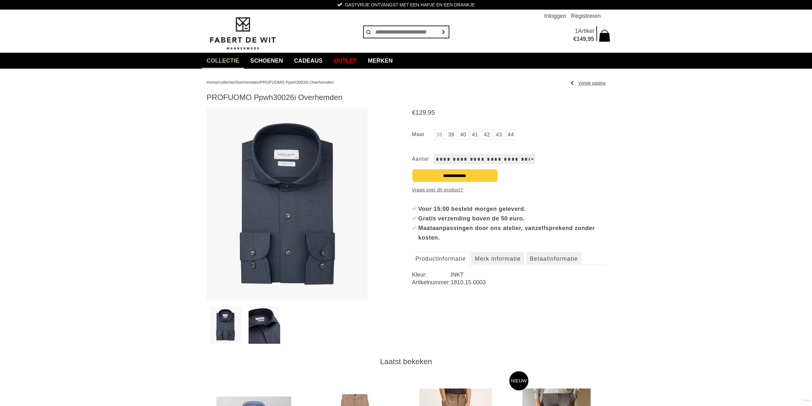
click at [308, 209] on img at bounding box center [288, 204] width 162 height 194
